Goal: Information Seeking & Learning: Learn about a topic

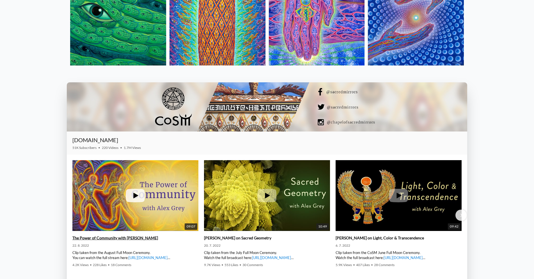
scroll to position [955, 0]
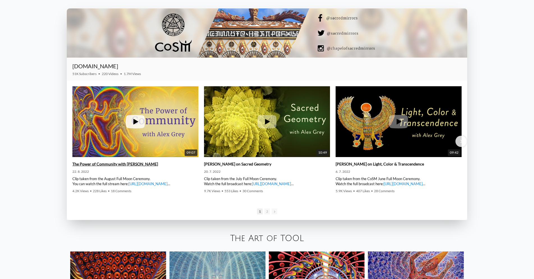
click at [157, 121] on img at bounding box center [135, 121] width 126 height 95
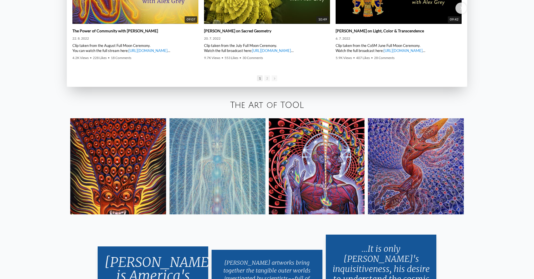
scroll to position [1123, 0]
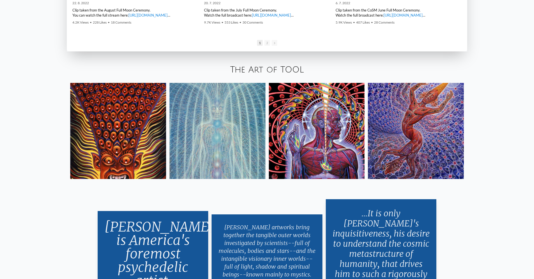
click at [395, 124] on img at bounding box center [416, 131] width 96 height 96
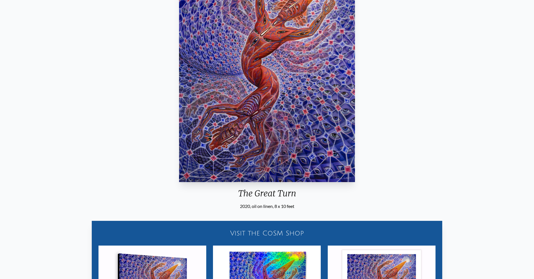
scroll to position [8, 0]
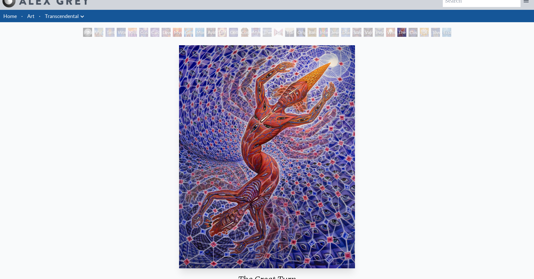
click at [253, 163] on img "29 / 33" at bounding box center [267, 156] width 176 height 223
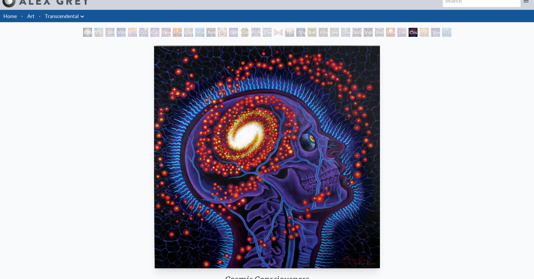
click at [252, 163] on img "30 / 33" at bounding box center [267, 156] width 226 height 223
click at [94, 31] on div "Visionary Origin of Language" at bounding box center [98, 32] width 9 height 9
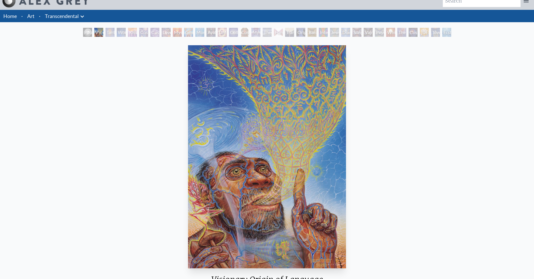
click at [87, 36] on div "Polar Unity Spiral" at bounding box center [87, 32] width 9 height 9
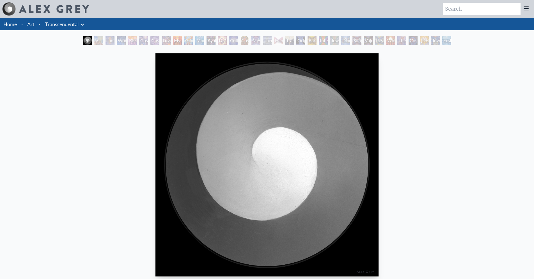
click at [92, 38] on div "Polar Unity Spiral" at bounding box center [87, 40] width 9 height 9
click at [109, 39] on div "Tantra" at bounding box center [110, 40] width 9 height 9
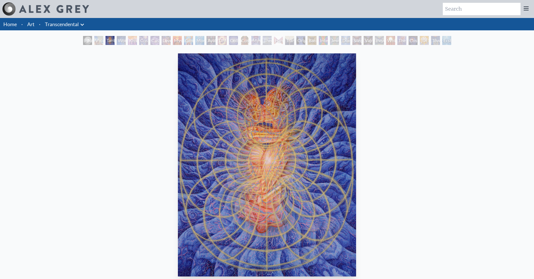
click at [94, 39] on div "Visionary Origin of Language" at bounding box center [98, 40] width 9 height 9
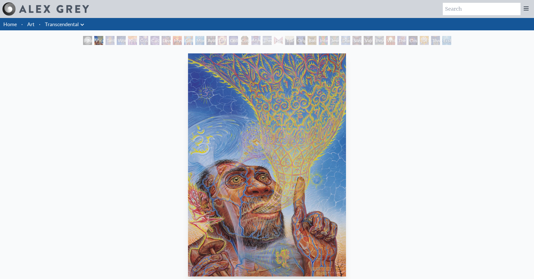
click at [109, 39] on div "Tantra" at bounding box center [110, 40] width 9 height 9
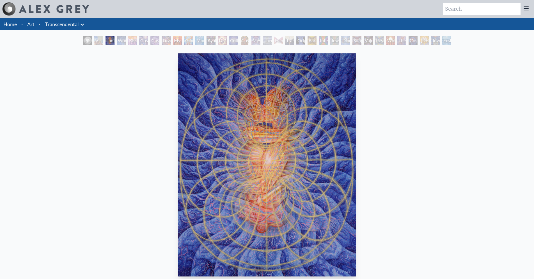
click at [122, 40] on div "Wonder" at bounding box center [121, 40] width 9 height 9
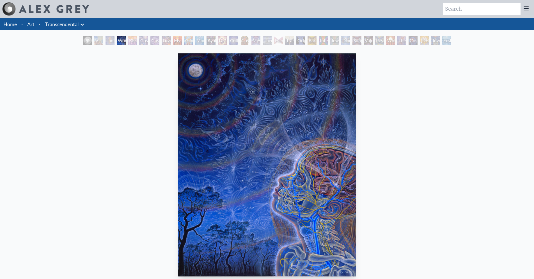
click at [526, 148] on div "Wonder 1996, acrylic on paper, 16 x 20 in. Visit the CoSM Shop Wonder - Poster" at bounding box center [266, 260] width 525 height 419
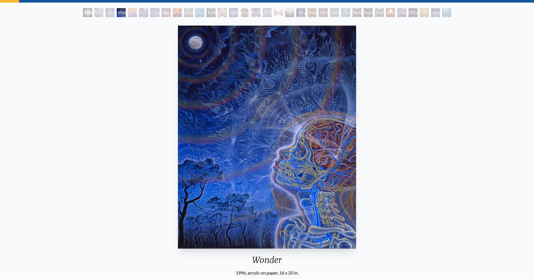
scroll to position [28, 0]
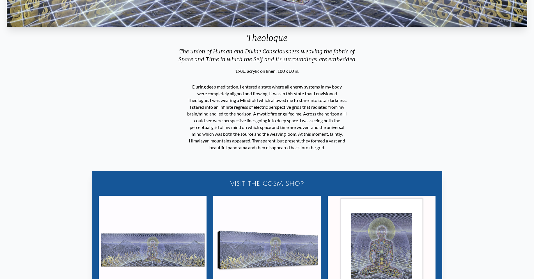
scroll to position [253, 0]
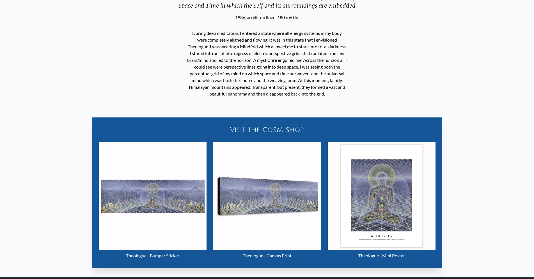
click at [368, 233] on img "17 / 33" at bounding box center [382, 196] width 108 height 108
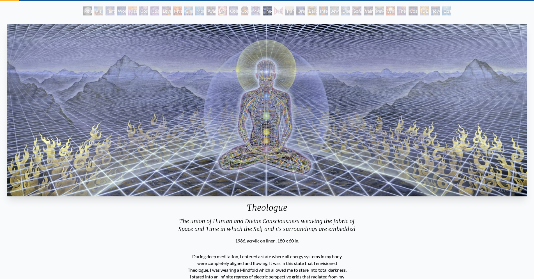
scroll to position [0, 0]
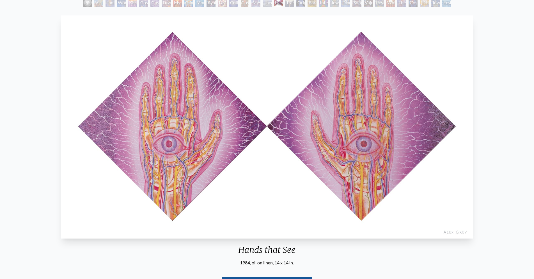
scroll to position [28, 0]
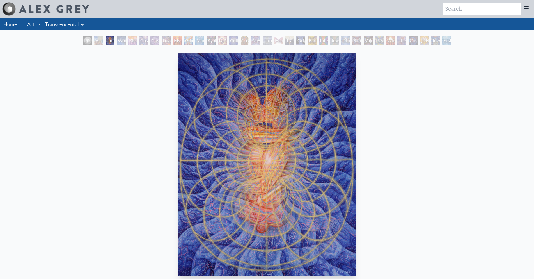
scroll to position [28, 0]
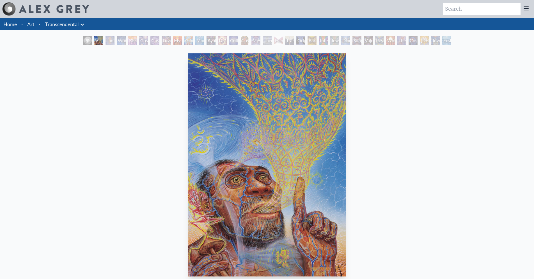
click at [59, 17] on div "Art Writings About" at bounding box center [267, 9] width 534 height 18
click at [77, 24] on link "Transcendental" at bounding box center [62, 24] width 34 height 8
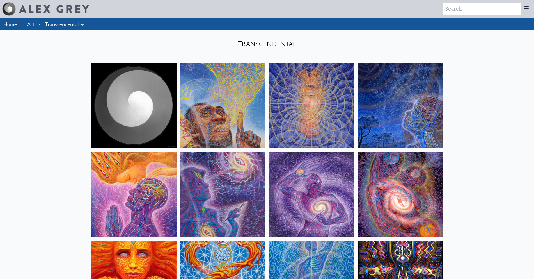
click at [83, 26] on icon at bounding box center [82, 24] width 7 height 7
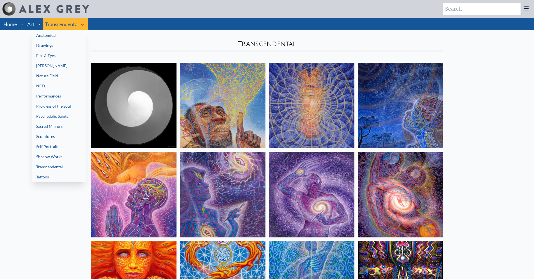
click at [50, 46] on link "Drawings" at bounding box center [59, 45] width 54 height 10
click at [52, 41] on link "Drawings" at bounding box center [59, 45] width 54 height 10
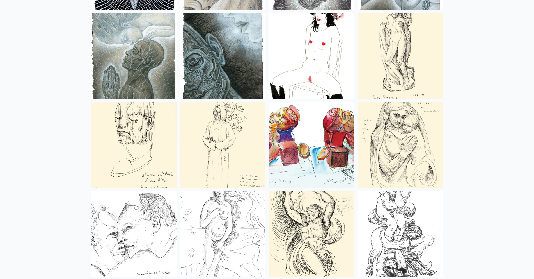
scroll to position [84, 0]
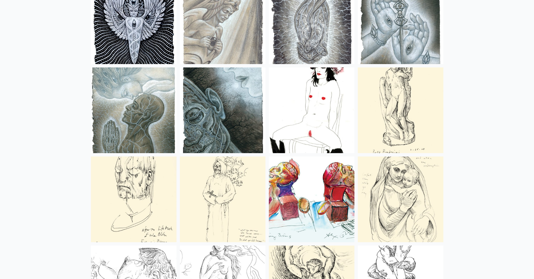
click at [292, 127] on img at bounding box center [312, 110] width 86 height 86
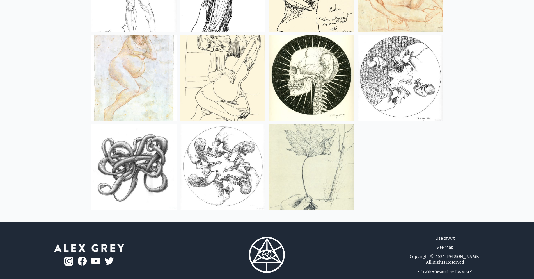
scroll to position [1460, 0]
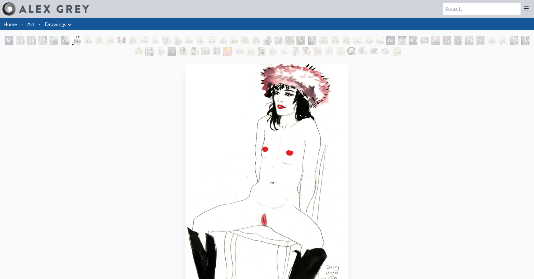
click at [157, 40] on div "Study of [PERSON_NAME]" at bounding box center [155, 40] width 9 height 9
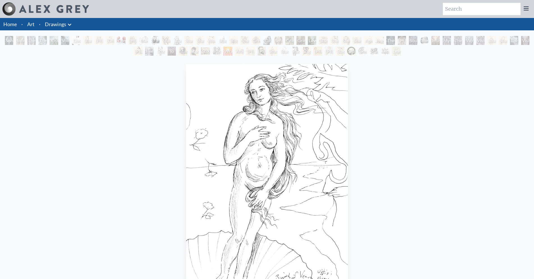
click at [159, 47] on div "Study of Rodin’s Adam" at bounding box center [160, 51] width 9 height 9
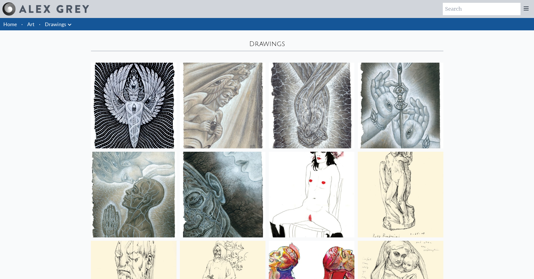
click at [65, 25] on link "Drawings" at bounding box center [55, 24] width 21 height 8
click at [68, 25] on icon at bounding box center [69, 24] width 7 height 7
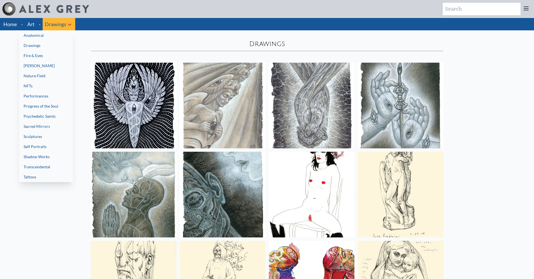
click at [55, 40] on link "Anatomical" at bounding box center [46, 35] width 54 height 10
click at [38, 68] on link "[PERSON_NAME]" at bounding box center [46, 66] width 54 height 10
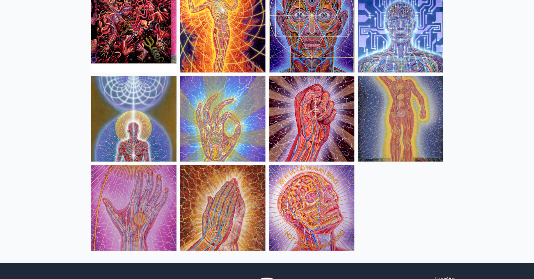
scroll to position [646, 0]
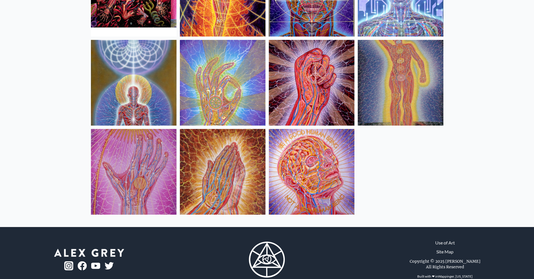
click at [234, 173] on img at bounding box center [223, 172] width 86 height 86
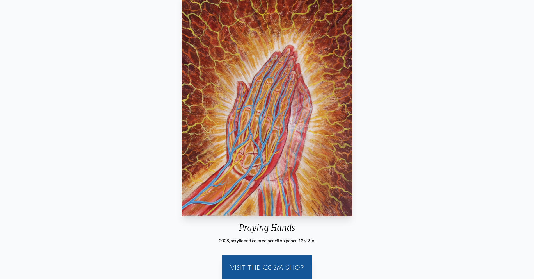
scroll to position [135, 0]
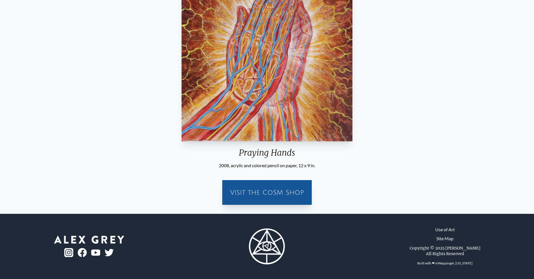
click at [232, 167] on div "2008, acrylic and colored pencil on paper, 12 x 9 in." at bounding box center [267, 165] width 176 height 7
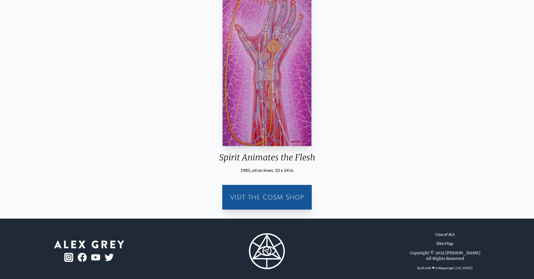
scroll to position [51, 0]
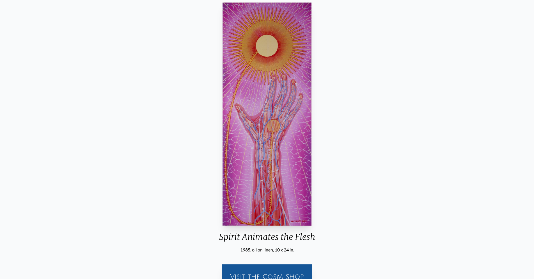
scroll to position [135, 0]
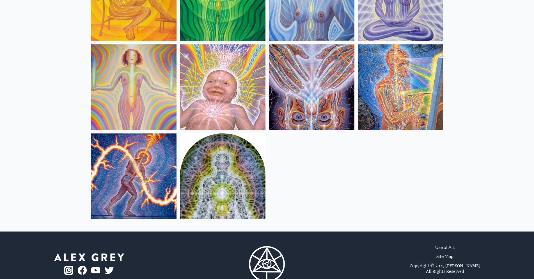
scroll to position [197, 0]
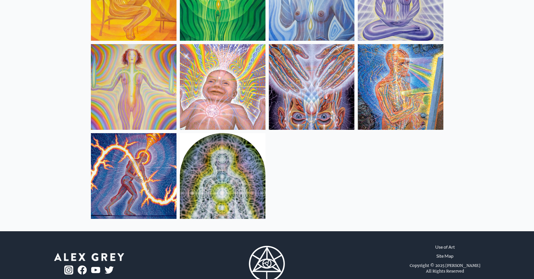
click at [397, 98] on img at bounding box center [401, 87] width 86 height 86
click at [227, 170] on img at bounding box center [223, 176] width 86 height 86
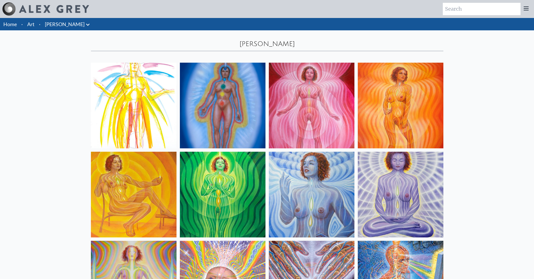
click at [86, 25] on icon at bounding box center [87, 25] width 3 height 2
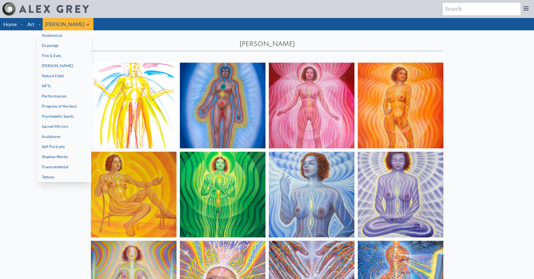
click at [46, 58] on link "Fire & Eyes" at bounding box center [64, 56] width 54 height 10
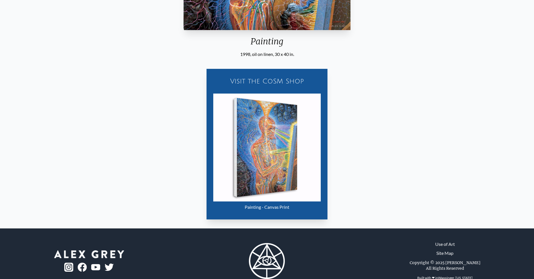
scroll to position [253, 0]
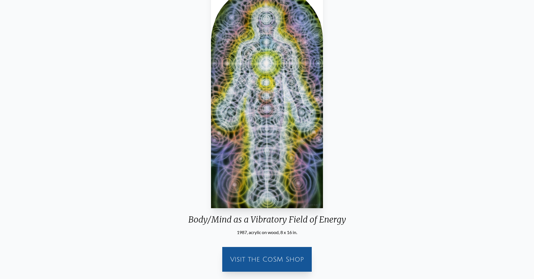
scroll to position [28, 0]
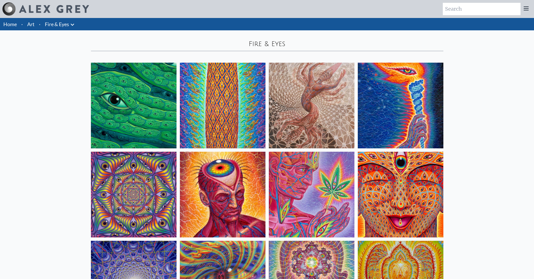
click at [74, 25] on icon at bounding box center [72, 24] width 7 height 7
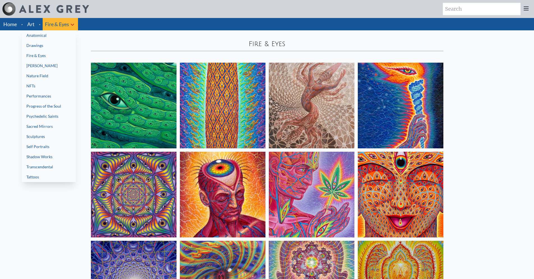
click at [51, 86] on link "NFTs" at bounding box center [49, 86] width 54 height 10
click at [49, 96] on link "Performances" at bounding box center [49, 96] width 54 height 10
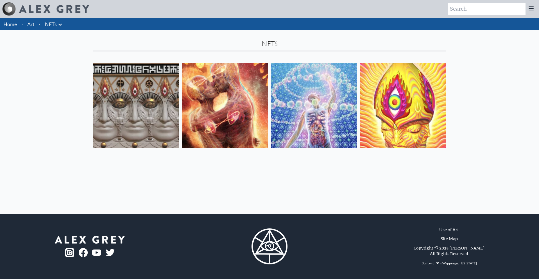
click at [140, 103] on img at bounding box center [136, 106] width 86 height 86
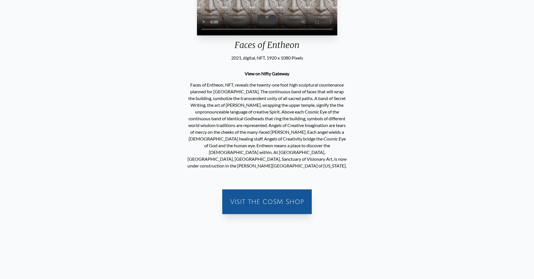
scroll to position [28, 0]
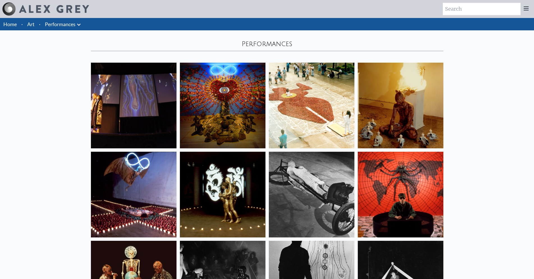
click at [145, 97] on img at bounding box center [134, 106] width 86 height 86
click at [81, 27] on icon at bounding box center [79, 24] width 7 height 7
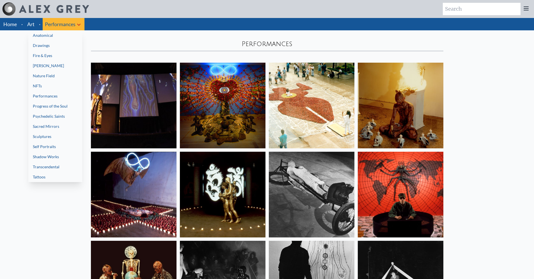
click at [65, 108] on link "Progress of the Soul" at bounding box center [55, 106] width 54 height 10
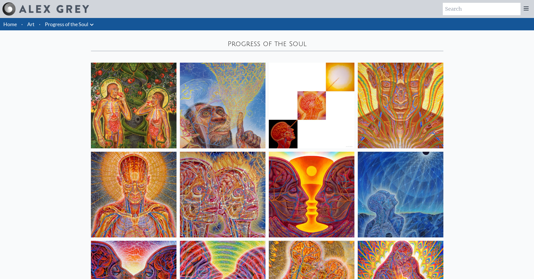
click at [141, 112] on img at bounding box center [134, 106] width 86 height 86
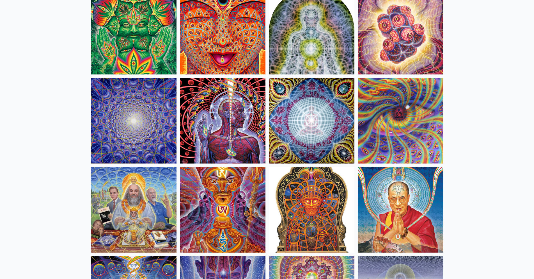
scroll to position [1854, 0]
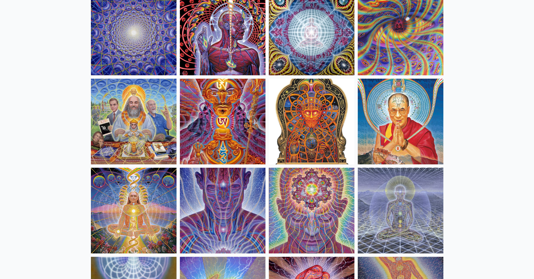
click at [123, 137] on img at bounding box center [134, 122] width 86 height 86
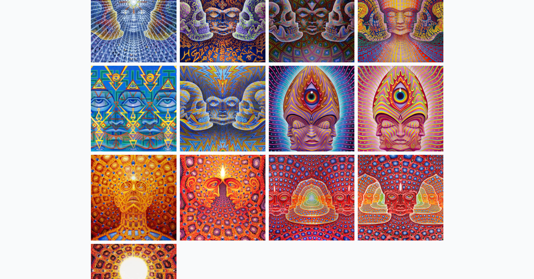
scroll to position [2837, 0]
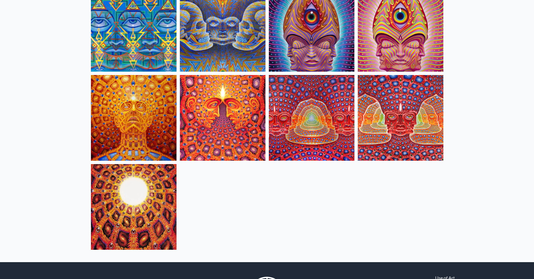
click at [284, 126] on img at bounding box center [312, 118] width 86 height 86
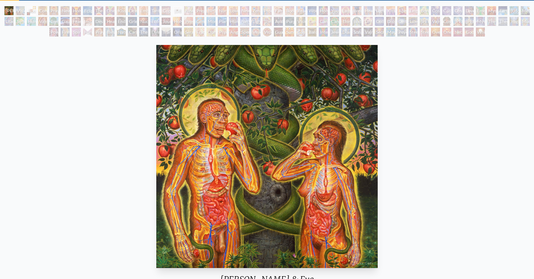
scroll to position [28, 0]
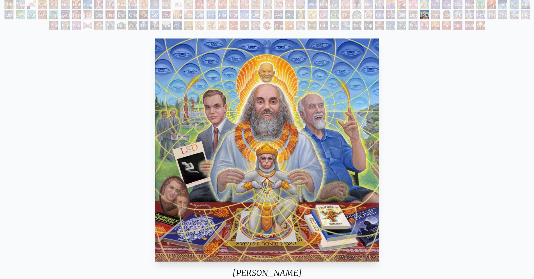
scroll to position [56, 0]
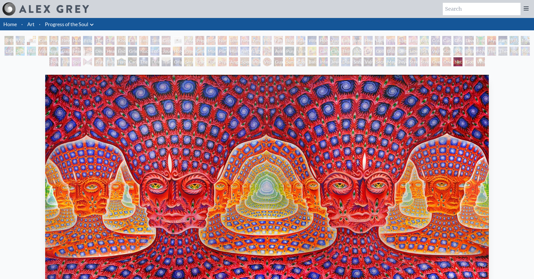
click at [64, 10] on img at bounding box center [54, 9] width 70 height 8
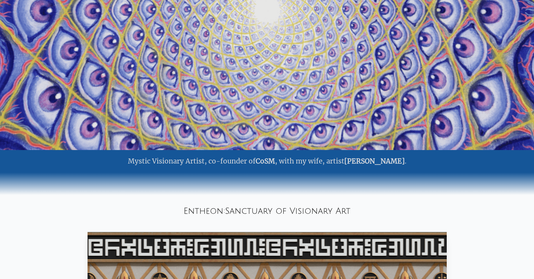
scroll to position [105, 0]
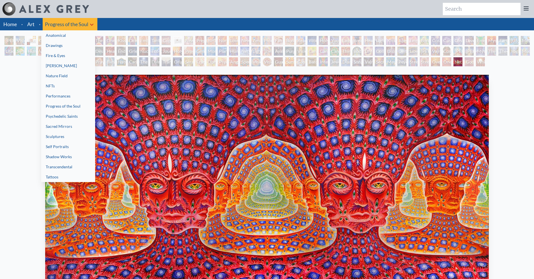
click at [68, 168] on link "Transcendental" at bounding box center [68, 167] width 54 height 10
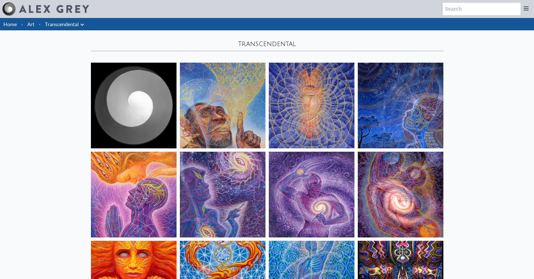
drag, startPoint x: 229, startPoint y: 43, endPoint x: 332, endPoint y: 42, distance: 102.8
click at [332, 42] on div "Transcendental" at bounding box center [267, 43] width 353 height 9
copy div "Transcendental"
click at [83, 24] on icon at bounding box center [82, 24] width 7 height 7
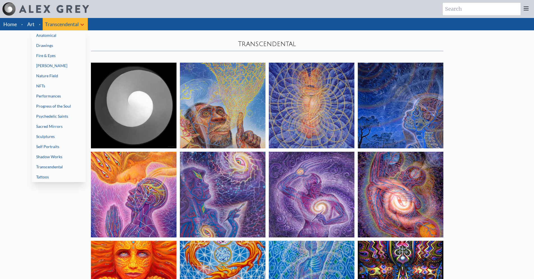
click at [45, 175] on link "Tattoos" at bounding box center [59, 177] width 54 height 10
click at [48, 153] on link "Shadow Works" at bounding box center [59, 157] width 54 height 10
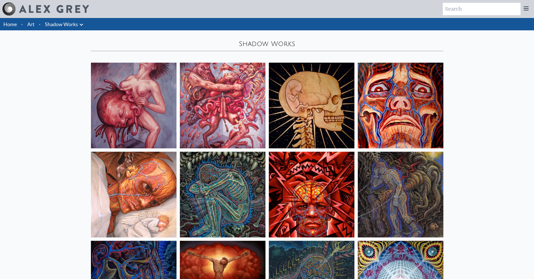
click at [106, 114] on img at bounding box center [134, 106] width 86 height 86
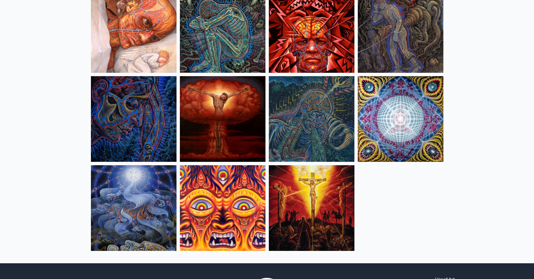
scroll to position [214, 0]
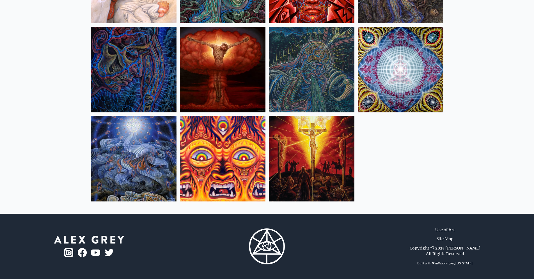
click at [299, 76] on img at bounding box center [312, 70] width 86 height 86
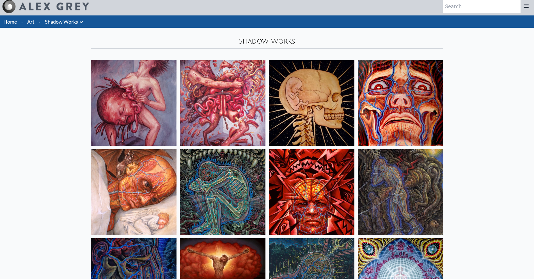
scroll to position [0, 0]
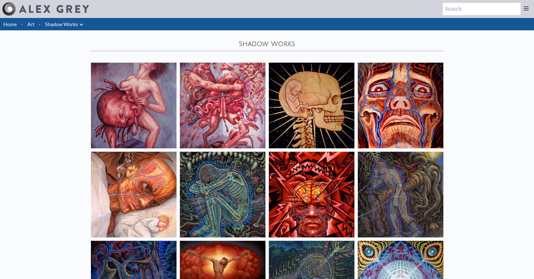
click at [205, 118] on img at bounding box center [223, 106] width 86 height 86
click at [80, 27] on icon at bounding box center [81, 24] width 7 height 7
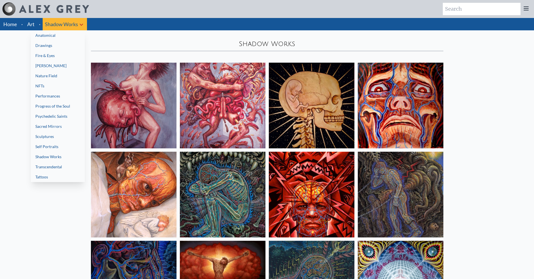
click at [57, 149] on link "Self Portraits" at bounding box center [58, 147] width 54 height 10
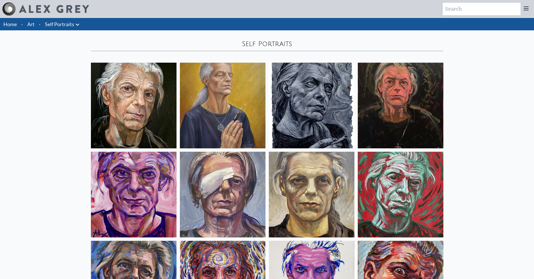
click at [81, 25] on li "Self Portraits Anatomical Drawings" at bounding box center [63, 24] width 40 height 12
click at [78, 26] on icon at bounding box center [77, 24] width 7 height 7
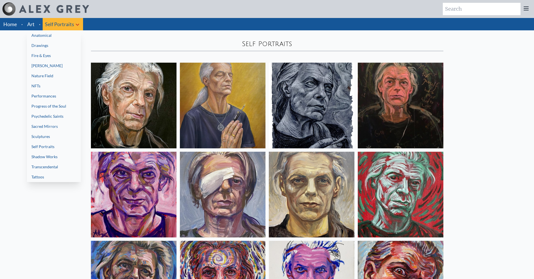
click at [53, 146] on link "Self Portraits" at bounding box center [54, 147] width 54 height 10
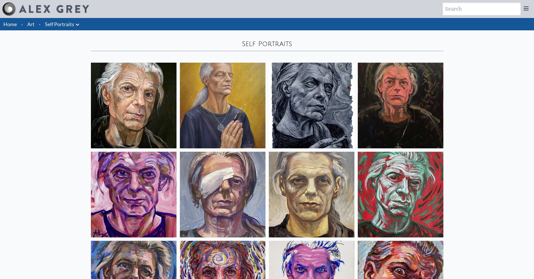
click at [77, 28] on icon at bounding box center [77, 24] width 7 height 7
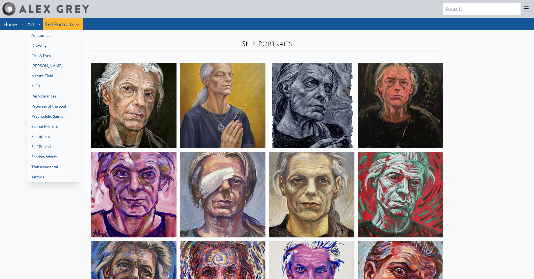
click at [50, 137] on link "Sculptures" at bounding box center [54, 136] width 54 height 10
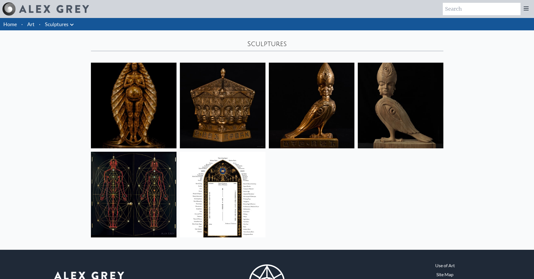
click at [73, 27] on li "Sculptures Anatomical Drawings" at bounding box center [60, 24] width 35 height 12
click at [72, 21] on button at bounding box center [72, 24] width 7 height 8
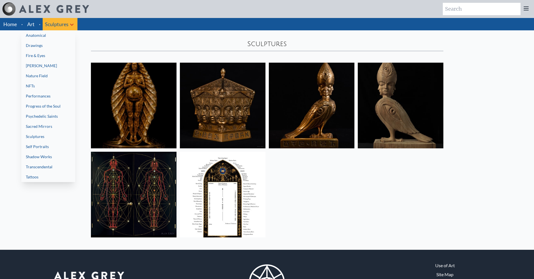
click at [43, 135] on link "Sculptures" at bounding box center [48, 136] width 54 height 10
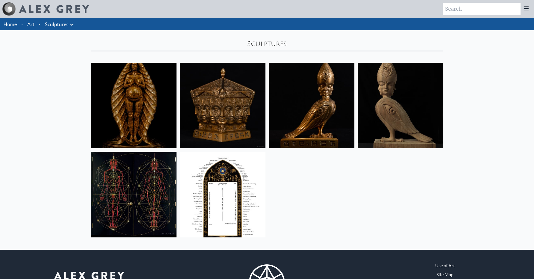
click at [70, 25] on icon at bounding box center [72, 24] width 7 height 7
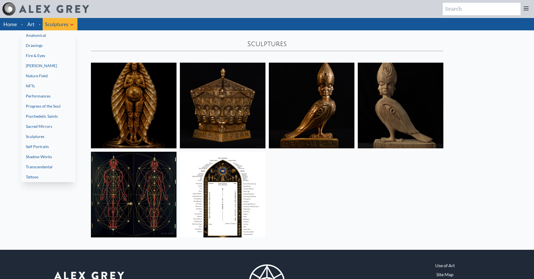
click at [61, 126] on link "Sacred Mirrors" at bounding box center [48, 126] width 54 height 10
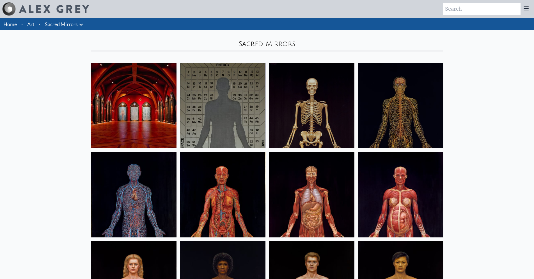
click at [81, 26] on icon at bounding box center [81, 24] width 7 height 7
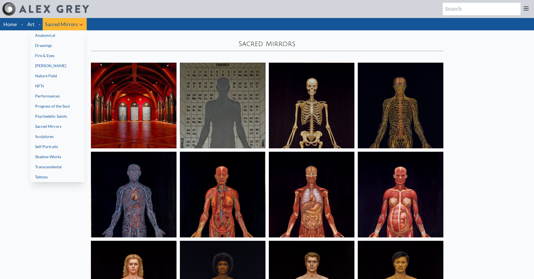
click at [59, 115] on link "Psychedelic Saints" at bounding box center [58, 116] width 54 height 10
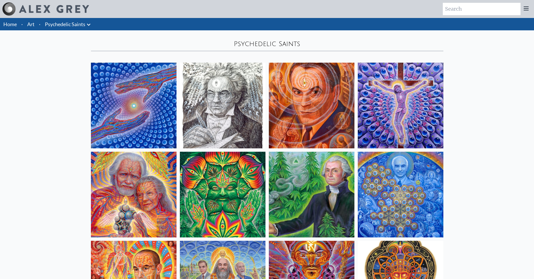
click at [87, 24] on icon at bounding box center [88, 24] width 7 height 7
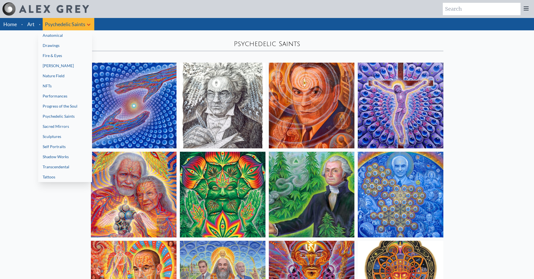
click at [63, 107] on link "Progress of the Soul" at bounding box center [65, 106] width 54 height 10
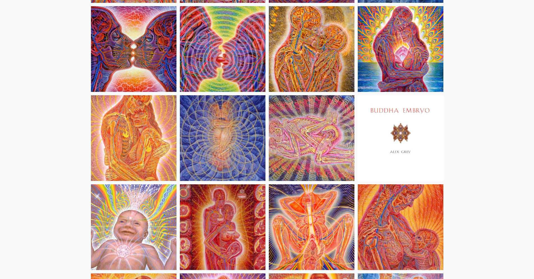
scroll to position [225, 0]
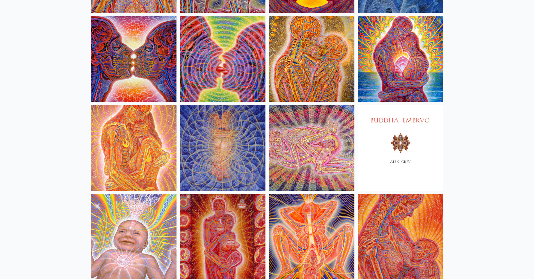
click at [216, 72] on img at bounding box center [223, 59] width 86 height 86
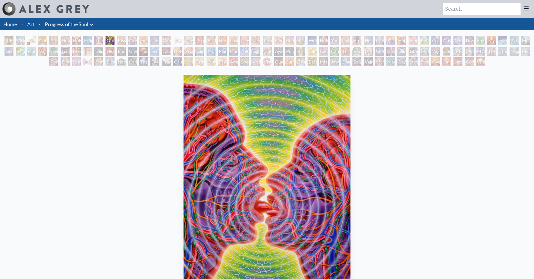
click at [121, 35] on div "Home · Art · Progress of the Soul Anatomical Drawings" at bounding box center [267, 194] width 534 height 352
click at [120, 37] on div "Kissing" at bounding box center [121, 40] width 9 height 9
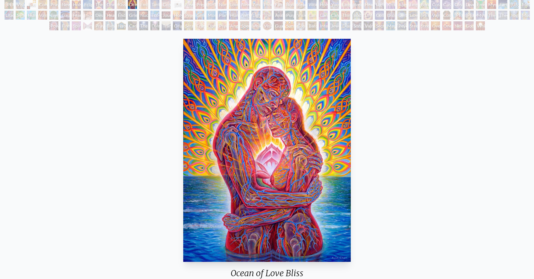
scroll to position [84, 0]
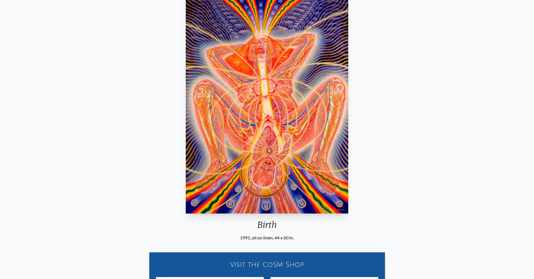
scroll to position [7, 0]
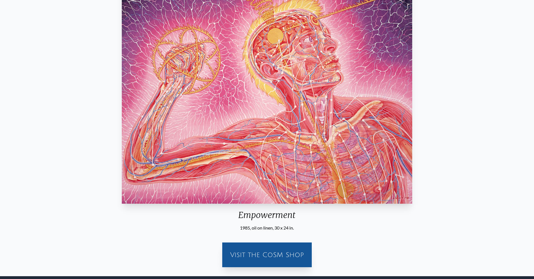
scroll to position [156, 0]
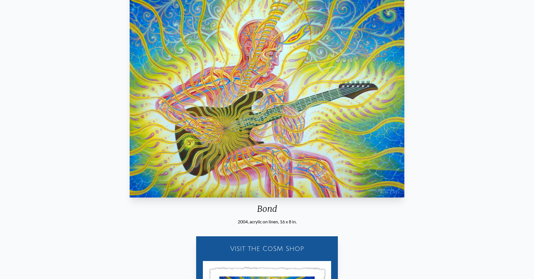
scroll to position [44, 0]
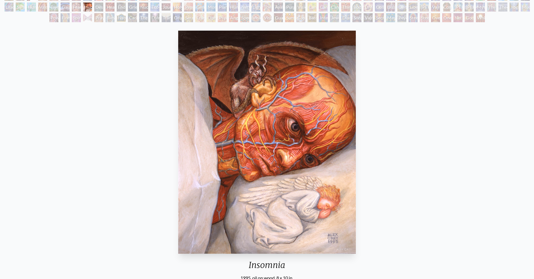
click at [216, 6] on div "Monochord" at bounding box center [211, 7] width 9 height 9
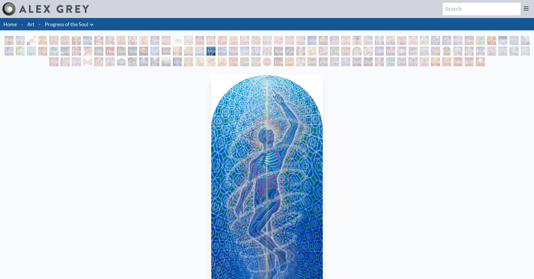
click at [221, 52] on div "Planetary Prayers" at bounding box center [222, 51] width 9 height 9
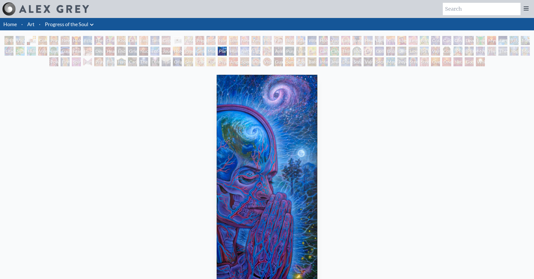
click at [232, 54] on div "Human Geometry" at bounding box center [233, 51] width 9 height 9
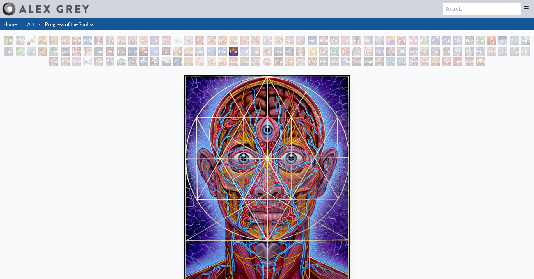
click at [242, 48] on div "Networks" at bounding box center [244, 51] width 9 height 9
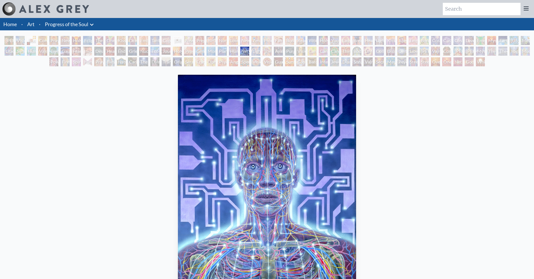
click at [257, 51] on div "Lightworker" at bounding box center [256, 51] width 9 height 9
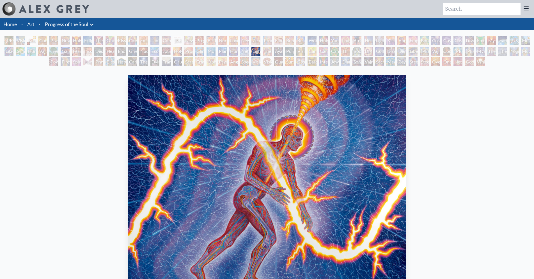
click at [268, 52] on div "The Shulgins and their Alchemical Angels" at bounding box center [267, 51] width 9 height 9
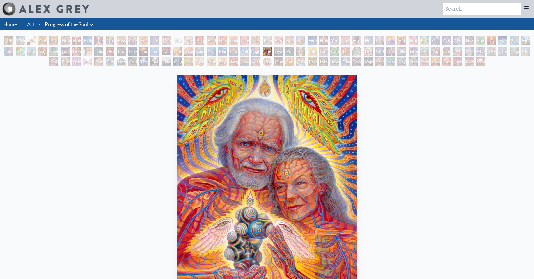
click at [195, 89] on img "71 / 133" at bounding box center [267, 186] width 179 height 223
click at [69, 15] on div at bounding box center [45, 8] width 87 height 13
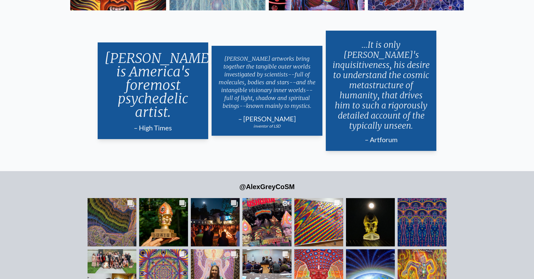
scroll to position [1393, 0]
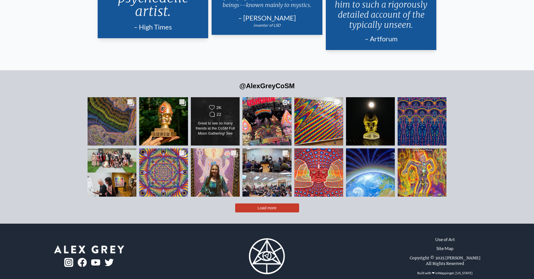
click at [235, 121] on div "Great to see so many friends at the CoSM Full Moon Gathering! See you at the ne…" at bounding box center [216, 129] width 40 height 16
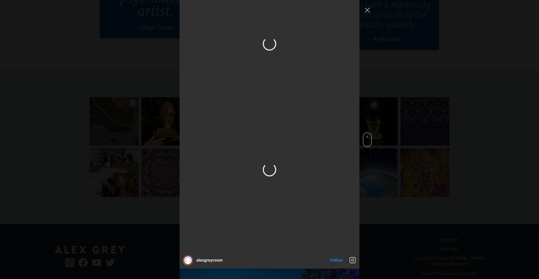
scroll to position [247, 0]
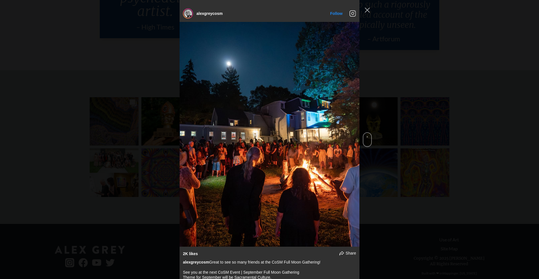
click at [366, 136] on span "Instagram Feed popup" at bounding box center [367, 139] width 9 height 15
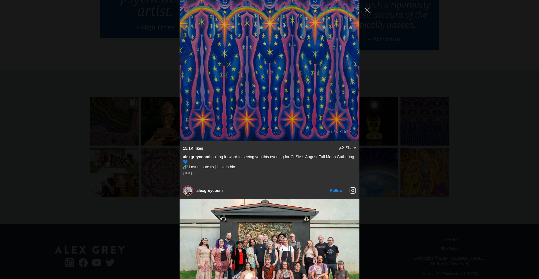
scroll to position [1510, 0]
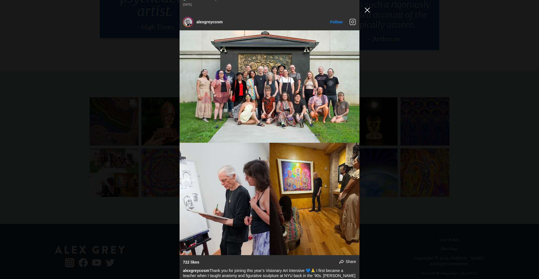
click at [368, 7] on button "Close Instagram Feed Popup" at bounding box center [367, 10] width 9 height 9
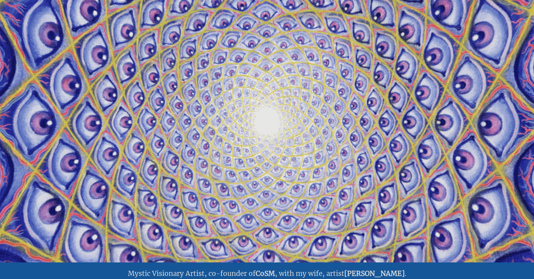
scroll to position [0, 0]
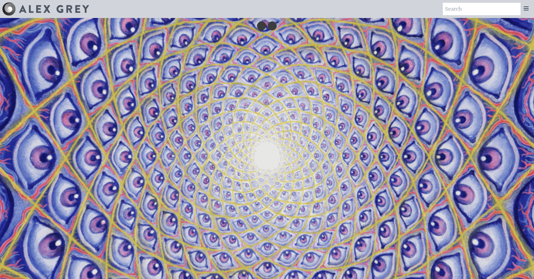
click at [72, 4] on div at bounding box center [45, 8] width 87 height 13
click at [529, 6] on icon at bounding box center [526, 8] width 7 height 7
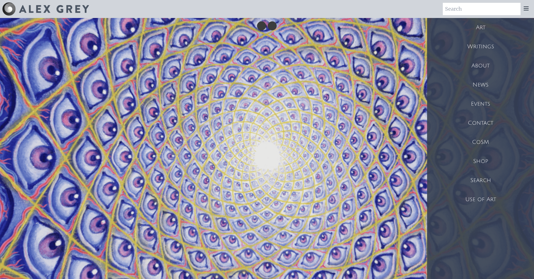
click at [59, 15] on div at bounding box center [45, 8] width 87 height 13
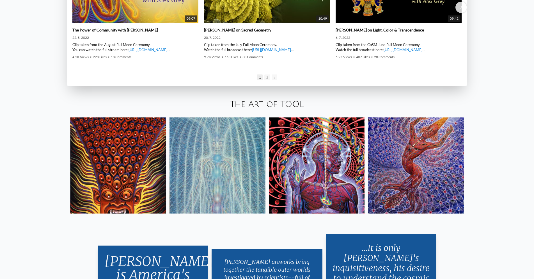
scroll to position [1152, 0]
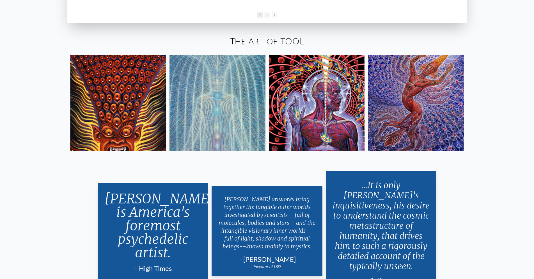
click at [151, 71] on img at bounding box center [118, 103] width 96 height 96
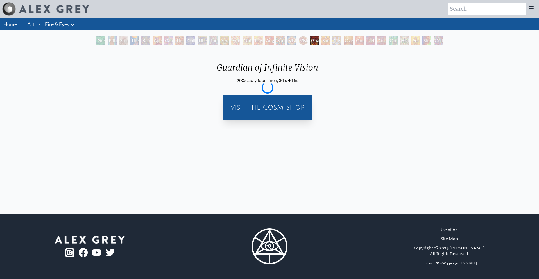
click at [33, 26] on link "Art" at bounding box center [30, 24] width 7 height 8
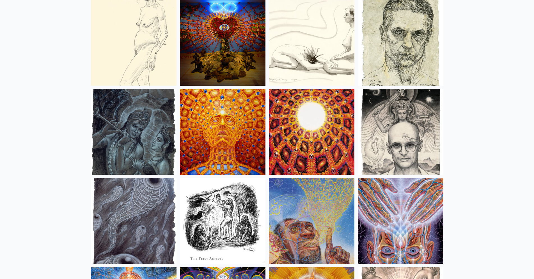
scroll to position [3988, 0]
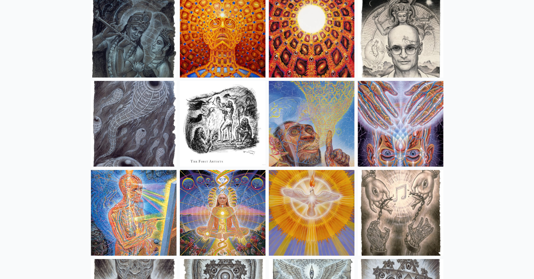
click at [132, 96] on img at bounding box center [134, 124] width 86 height 86
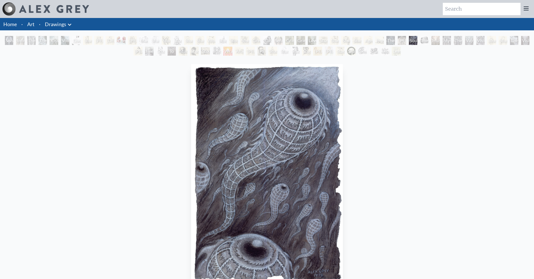
click at [68, 22] on icon at bounding box center [69, 24] width 7 height 7
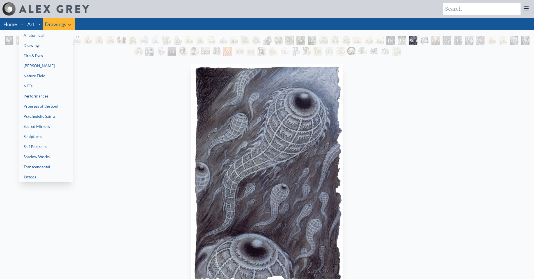
click at [37, 37] on link "Anatomical" at bounding box center [46, 35] width 54 height 10
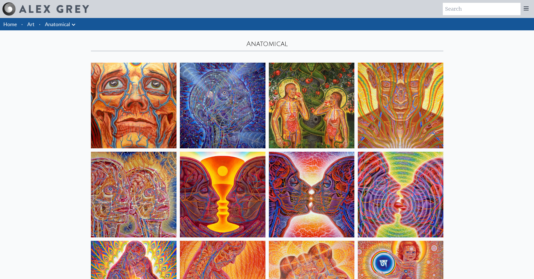
click at [72, 26] on icon at bounding box center [73, 24] width 7 height 7
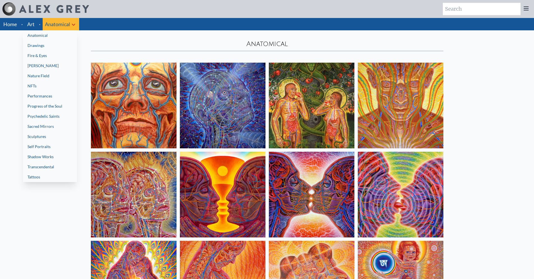
click at [54, 168] on link "Transcendental" at bounding box center [50, 167] width 54 height 10
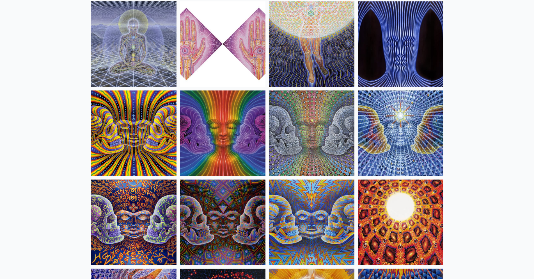
scroll to position [506, 0]
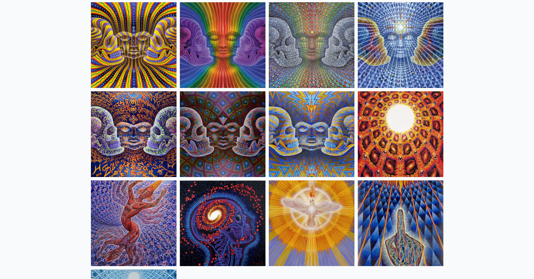
click at [149, 197] on img at bounding box center [134, 223] width 86 height 86
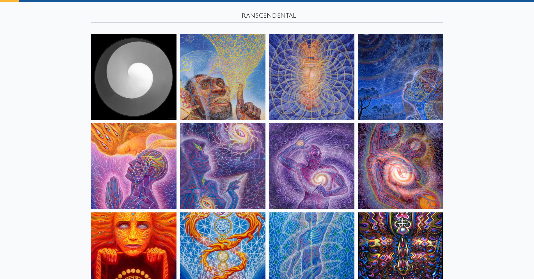
scroll to position [0, 0]
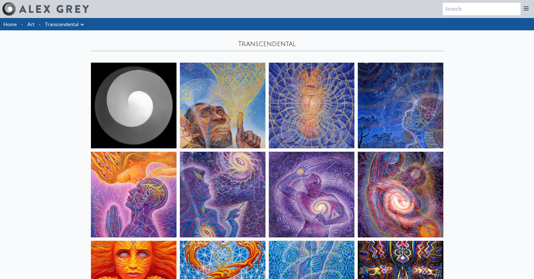
click at [80, 26] on icon at bounding box center [82, 24] width 7 height 7
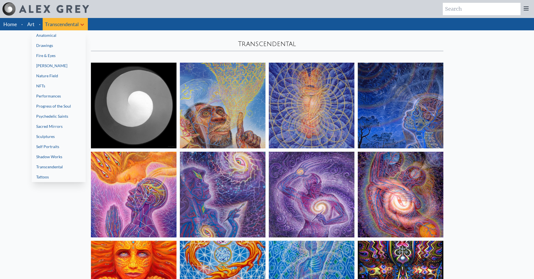
click at [54, 49] on link "Drawings" at bounding box center [59, 45] width 54 height 10
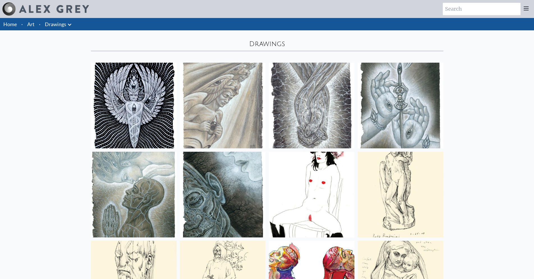
click at [66, 24] on icon at bounding box center [69, 24] width 7 height 7
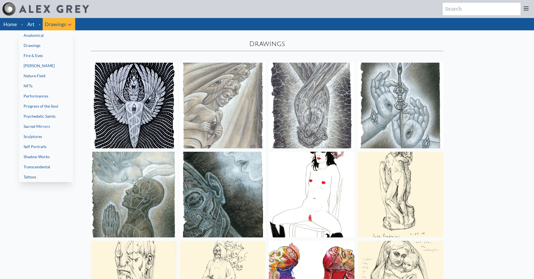
click at [58, 54] on link "Fire & Eyes" at bounding box center [46, 56] width 54 height 10
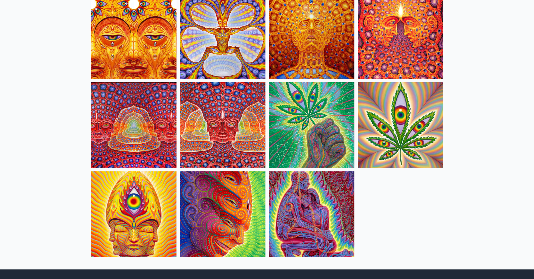
scroll to position [570, 0]
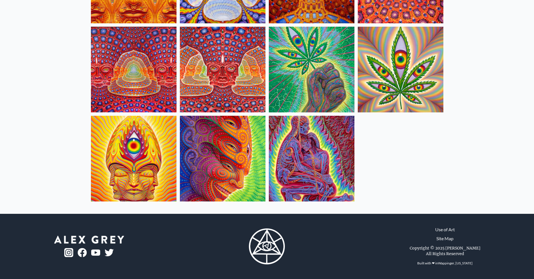
click at [331, 87] on img at bounding box center [312, 70] width 86 height 86
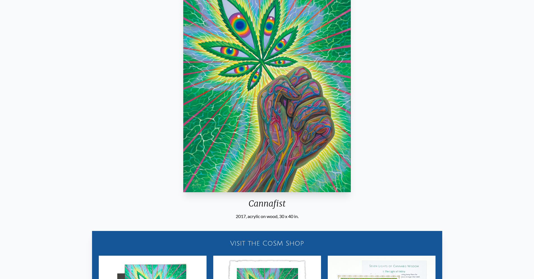
scroll to position [253, 0]
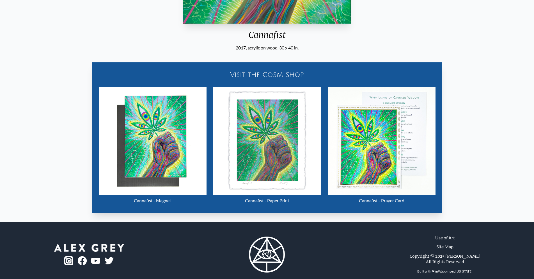
click at [367, 119] on img "27 / 31" at bounding box center [382, 141] width 108 height 108
